Goal: Find specific page/section: Find specific page/section

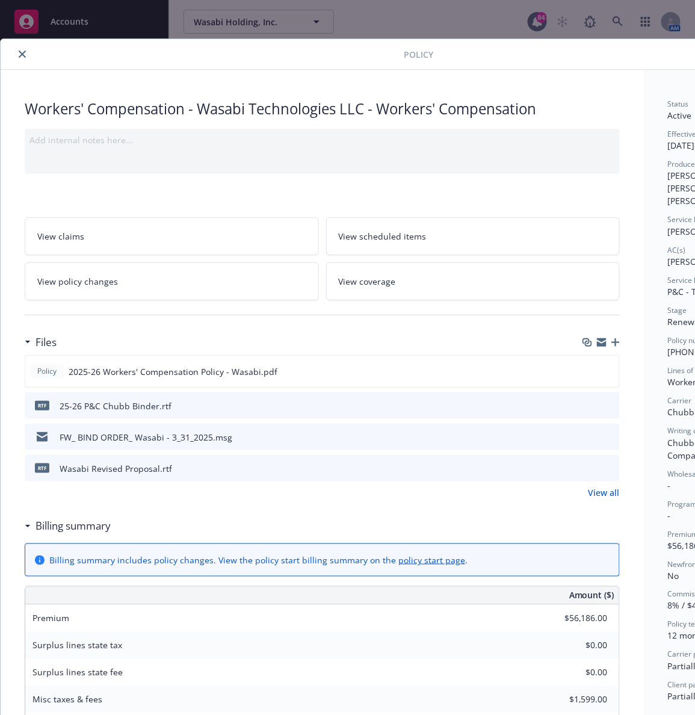
scroll to position [143, 0]
click at [25, 52] on icon "close" at bounding box center [22, 54] width 7 height 7
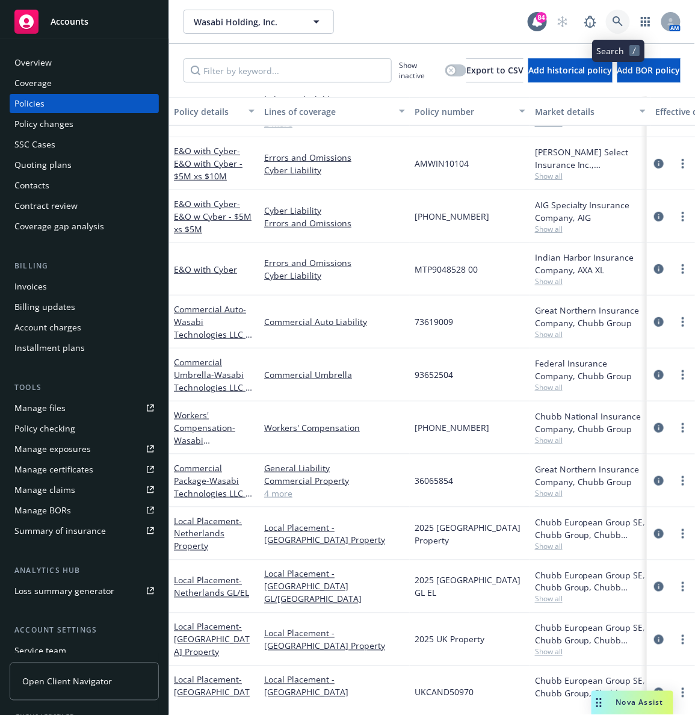
click at [618, 23] on icon at bounding box center [617, 21] width 11 height 11
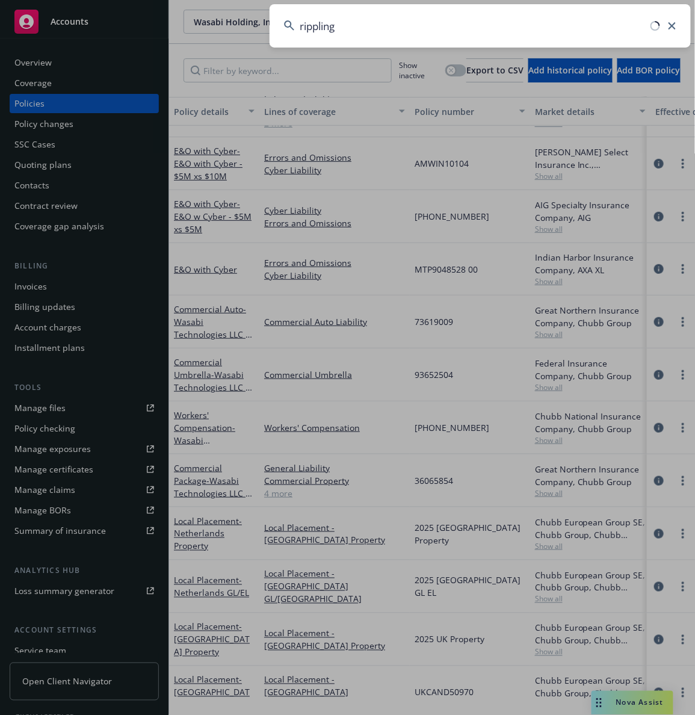
type input "rippling"
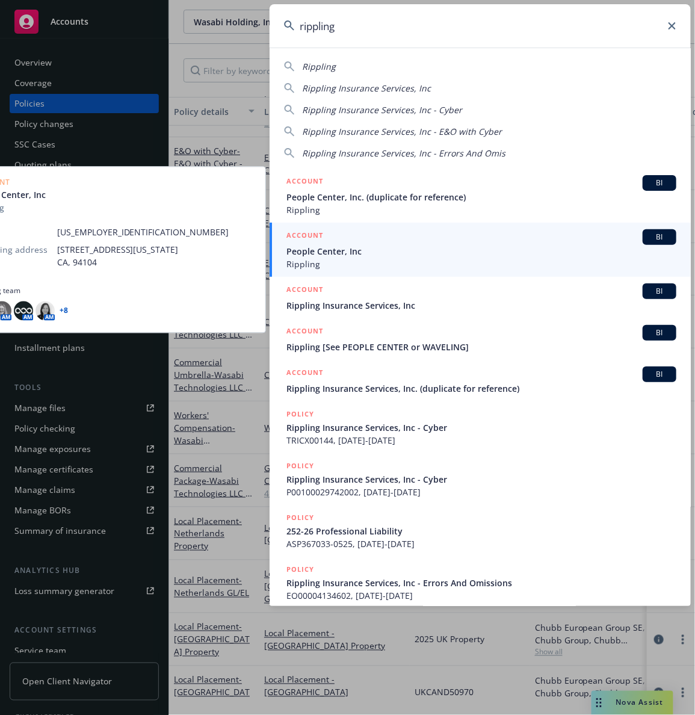
click at [323, 247] on span "People Center, Inc" at bounding box center [481, 251] width 390 height 13
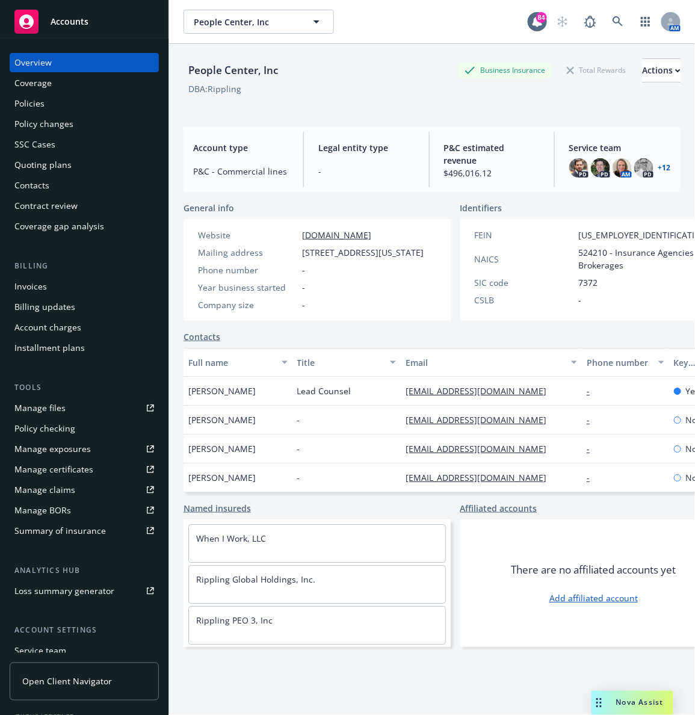
click at [46, 102] on div "Policies" at bounding box center [84, 103] width 140 height 19
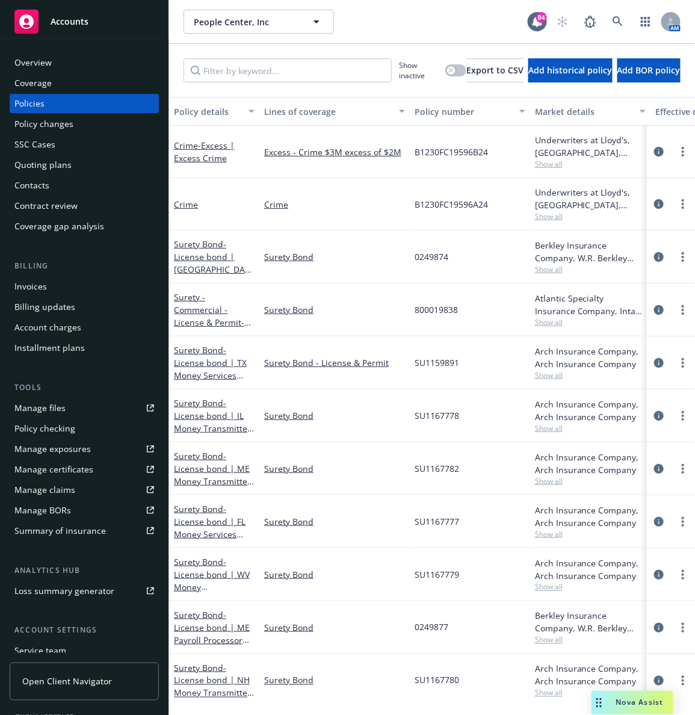
click at [416, 35] on div "People Center, Inc People Center, Inc 84 AM" at bounding box center [432, 21] width 526 height 43
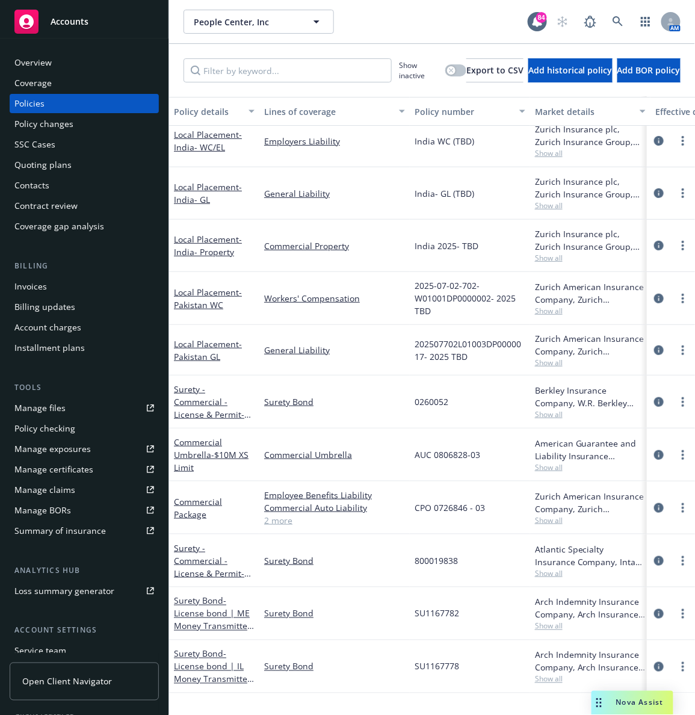
scroll to position [5917, 0]
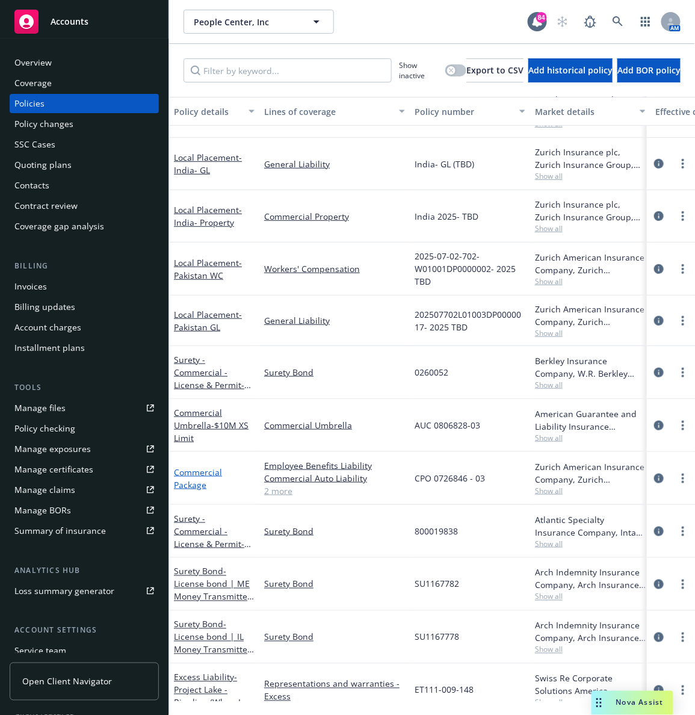
click at [192, 485] on link "Commercial Package" at bounding box center [198, 478] width 48 height 24
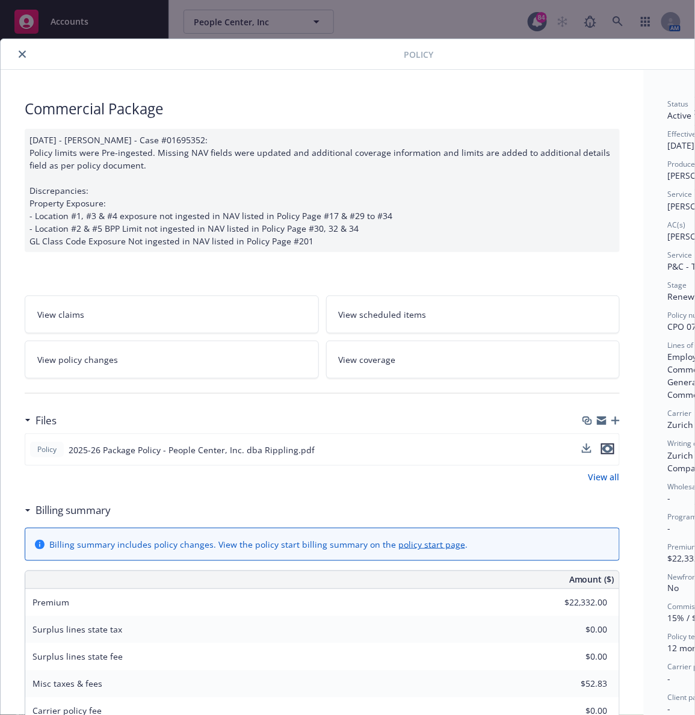
click at [609, 451] on icon "preview file" at bounding box center [607, 449] width 11 height 8
